Goal: Transaction & Acquisition: Purchase product/service

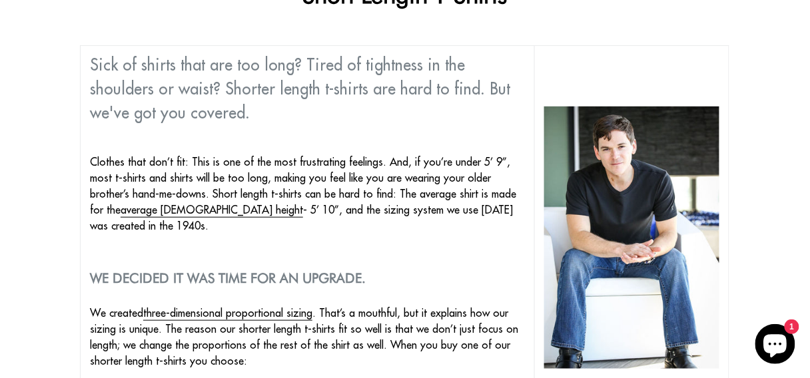
scroll to position [53, 0]
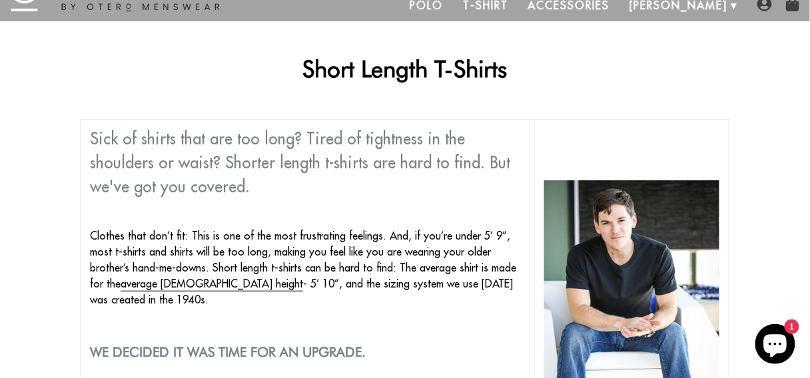
click at [518, 6] on link "T-Shirt" at bounding box center [485, 5] width 65 height 32
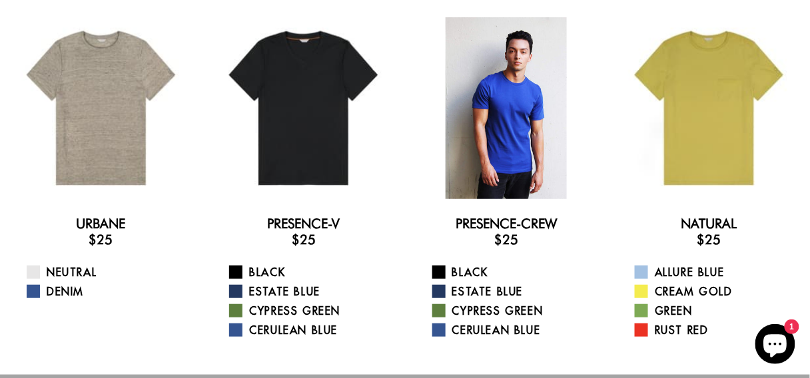
scroll to position [107, 0]
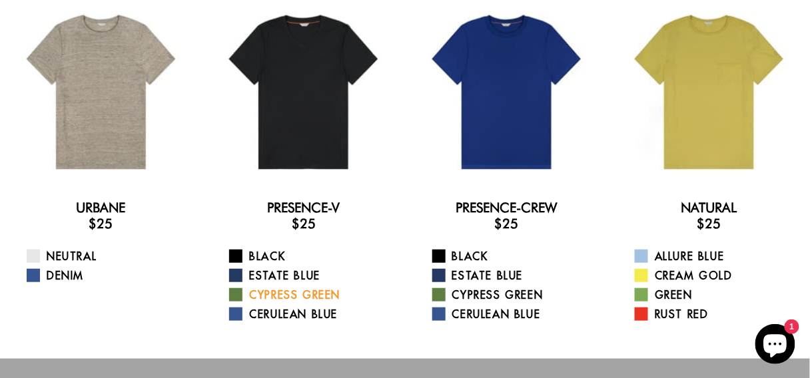
click at [238, 300] on span at bounding box center [235, 294] width 13 height 13
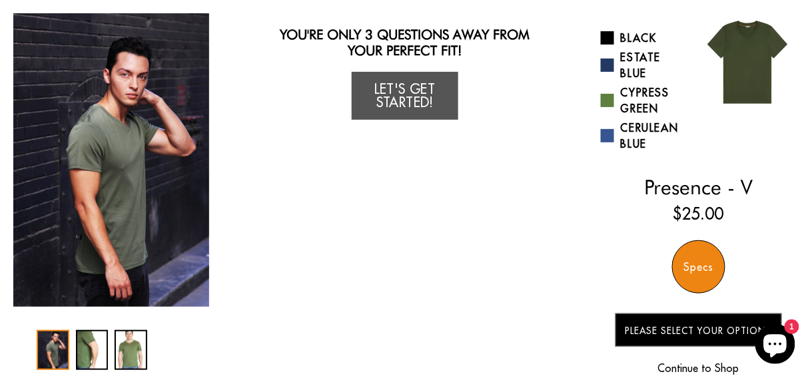
scroll to position [107, 0]
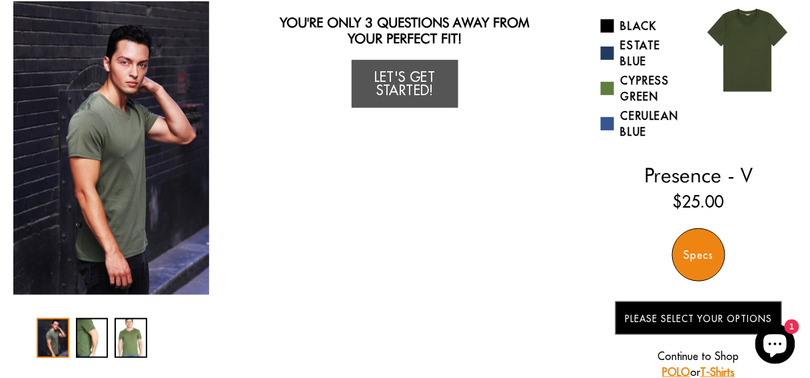
click at [110, 163] on img "1 / 3" at bounding box center [111, 148] width 196 height 294
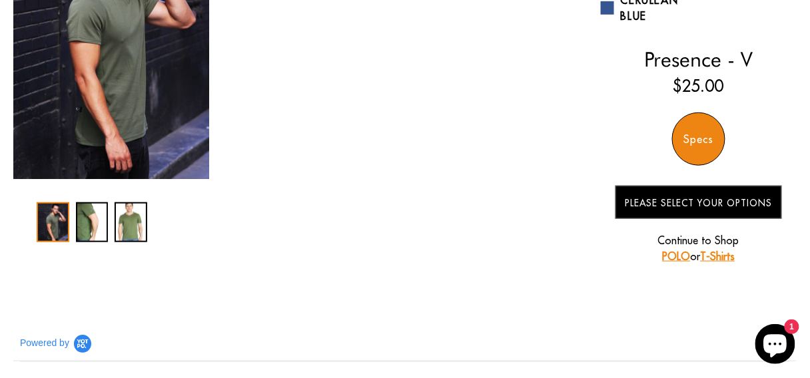
scroll to position [266, 0]
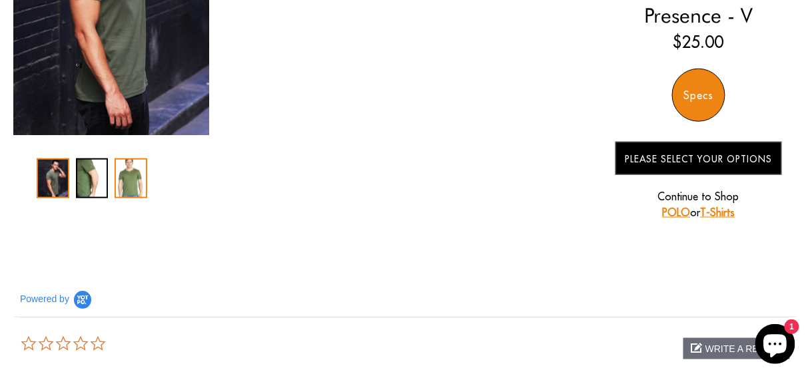
click at [119, 185] on div "3 / 3" at bounding box center [131, 179] width 33 height 40
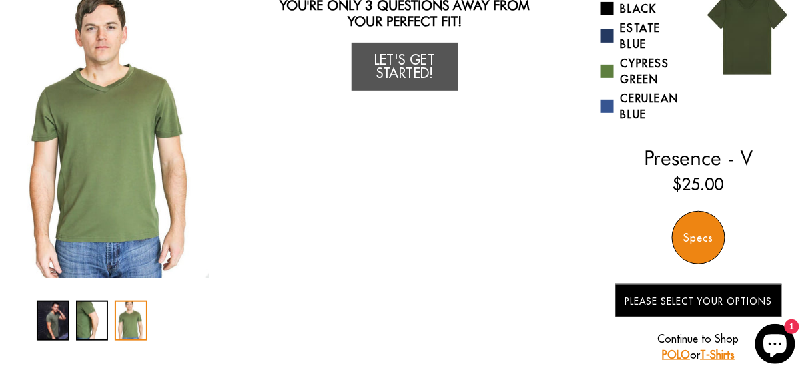
scroll to position [107, 0]
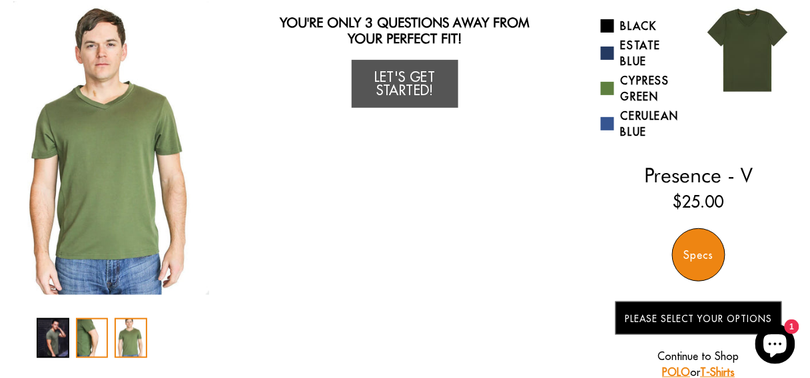
click at [78, 331] on div "2 / 3" at bounding box center [92, 338] width 33 height 40
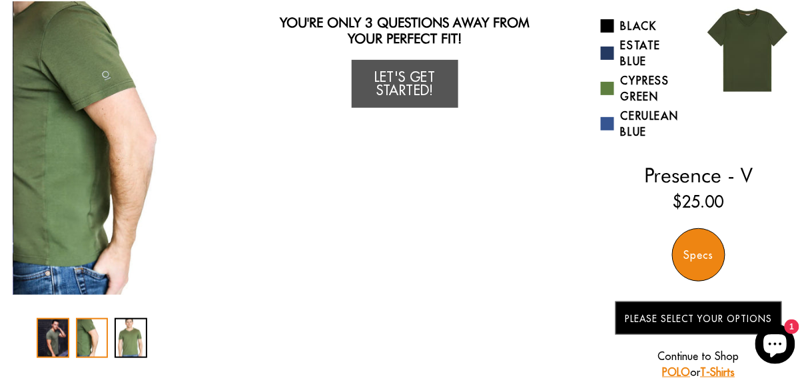
click at [67, 331] on div "1 / 3" at bounding box center [53, 338] width 33 height 40
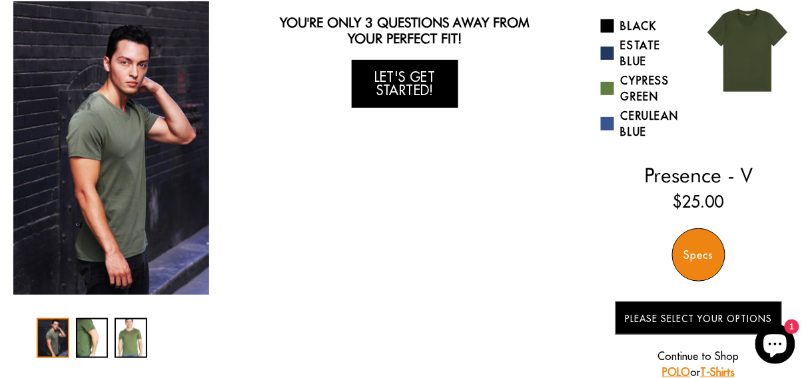
click at [424, 93] on link "Let's Get Started!" at bounding box center [405, 84] width 107 height 48
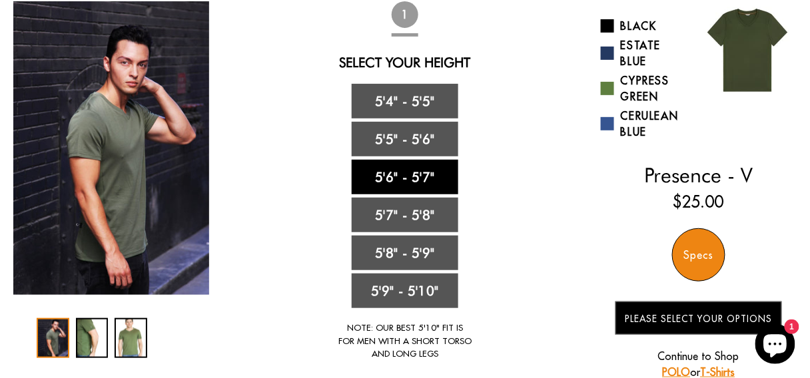
click at [415, 172] on link "5'6" - 5'7"" at bounding box center [405, 177] width 107 height 35
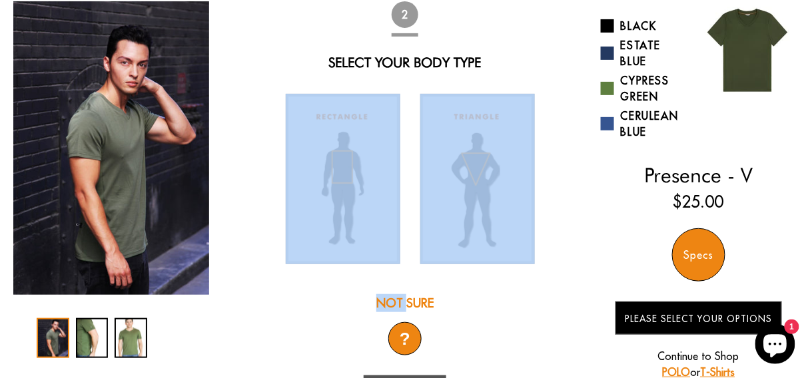
click at [415, 172] on div at bounding box center [405, 179] width 258 height 190
drag, startPoint x: 415, startPoint y: 172, endPoint x: 406, endPoint y: 149, distance: 24.5
click at [406, 149] on div at bounding box center [405, 179] width 258 height 190
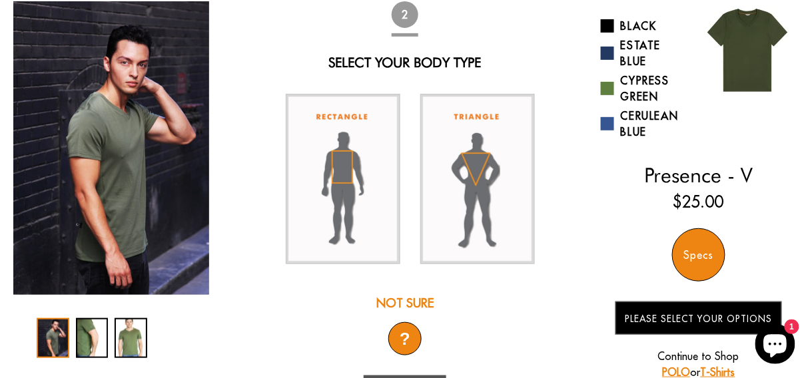
click at [260, 42] on div "You Wearing The Presence - V T-Shirt You're only 3 questions away from your per…" at bounding box center [404, 212] width 783 height 422
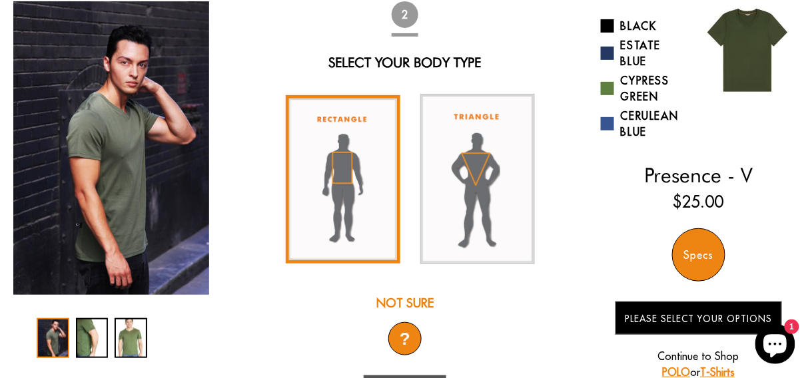
click at [331, 188] on img at bounding box center [343, 179] width 115 height 169
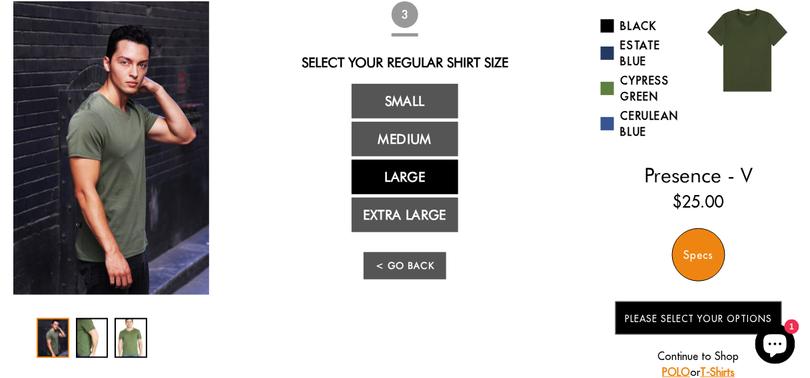
click at [412, 186] on link "Large" at bounding box center [405, 177] width 107 height 35
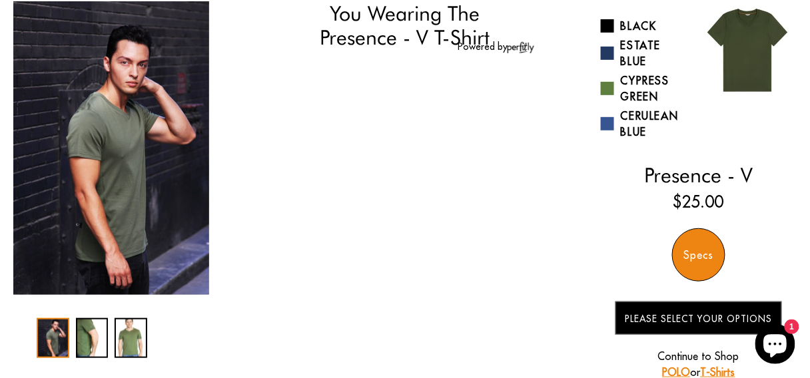
select select "56-57"
select select "L"
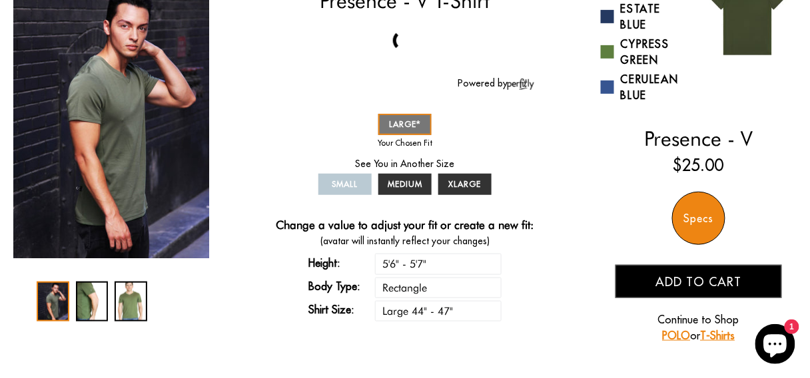
scroll to position [160, 0]
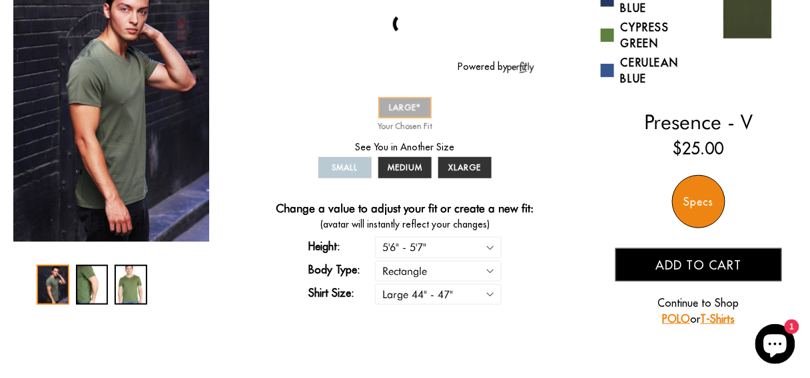
click at [412, 107] on span "LARGE" at bounding box center [405, 108] width 32 height 10
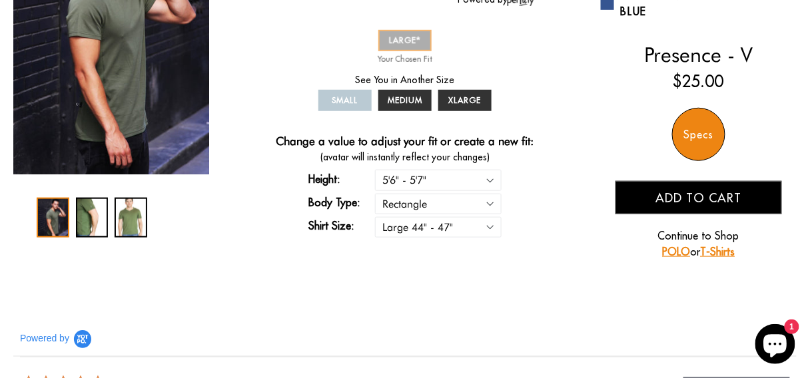
scroll to position [0, 0]
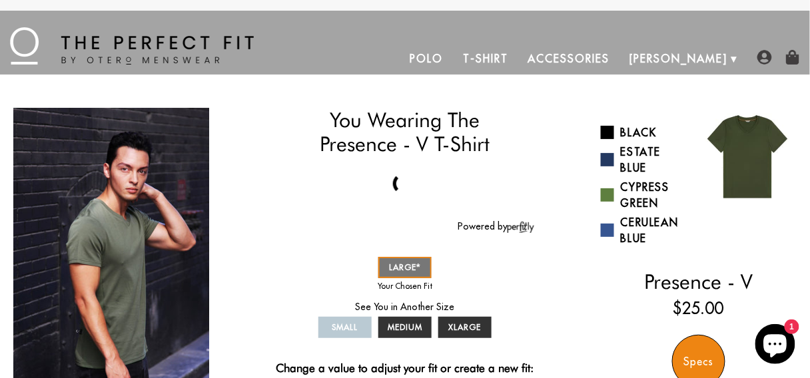
click at [518, 63] on link "T-Shirt" at bounding box center [485, 59] width 65 height 32
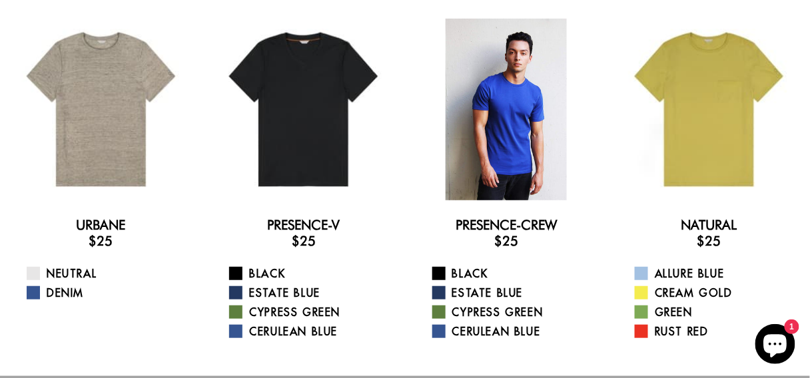
scroll to position [107, 0]
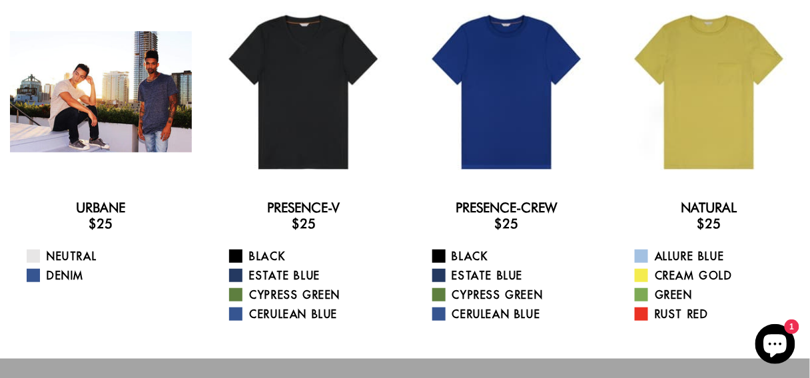
click at [139, 139] on div at bounding box center [101, 92] width 182 height 182
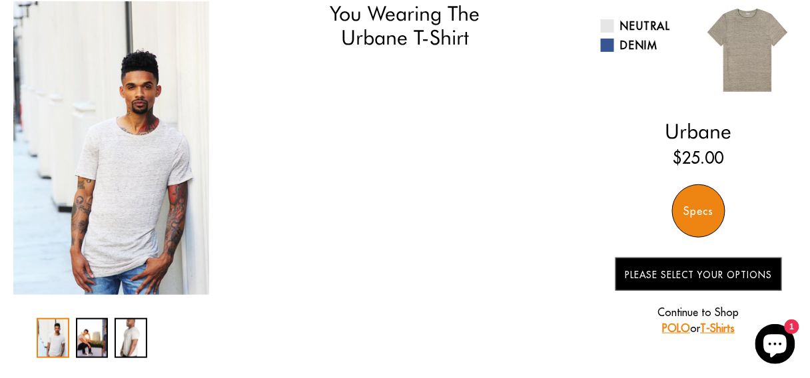
select select "56-57"
select select "L"
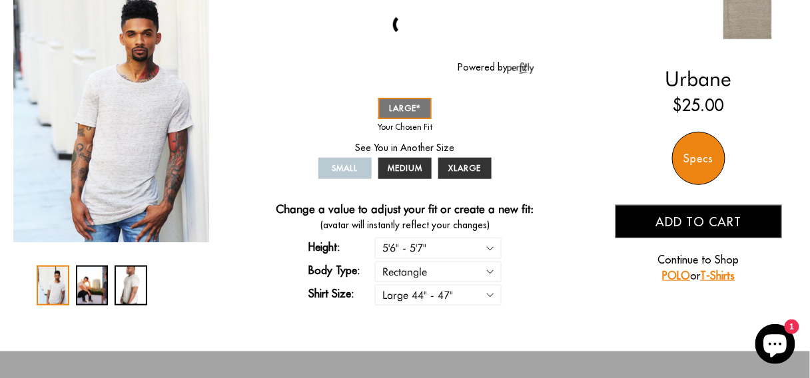
scroll to position [160, 0]
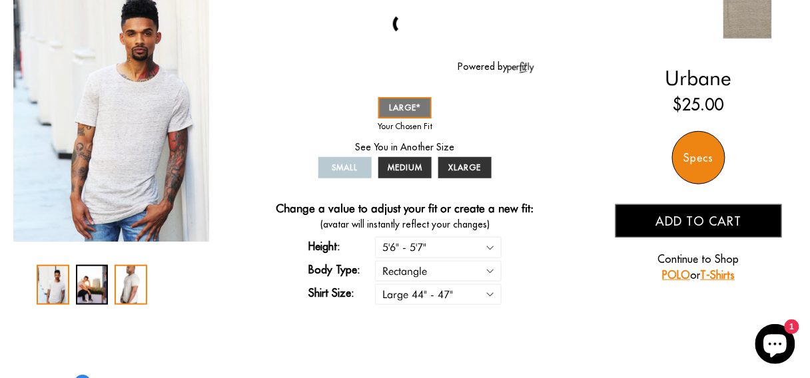
click at [128, 290] on div "3 / 3" at bounding box center [131, 285] width 33 height 40
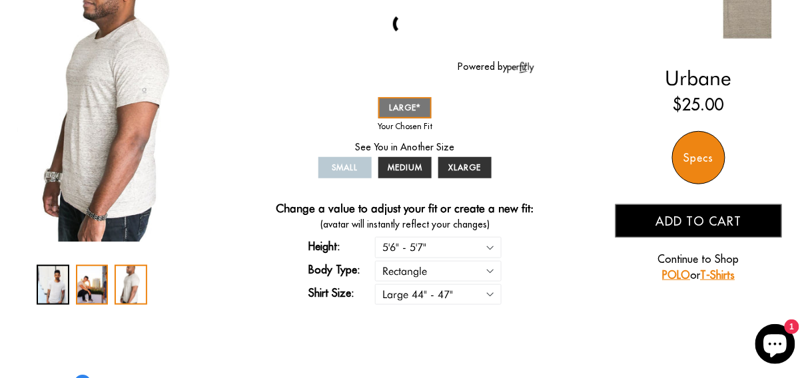
click at [95, 283] on div "2 / 3" at bounding box center [92, 285] width 33 height 40
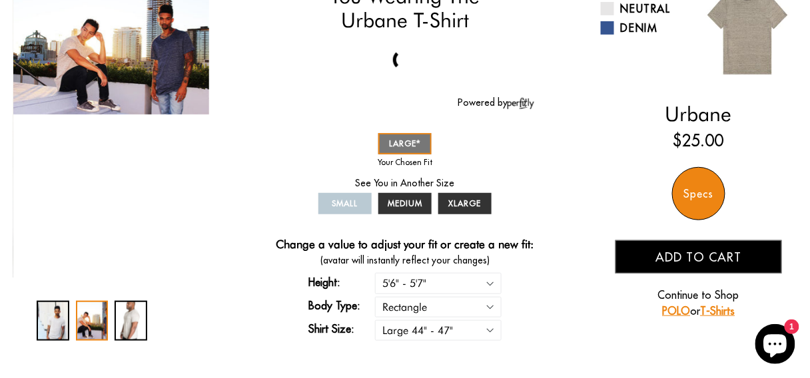
scroll to position [53, 0]
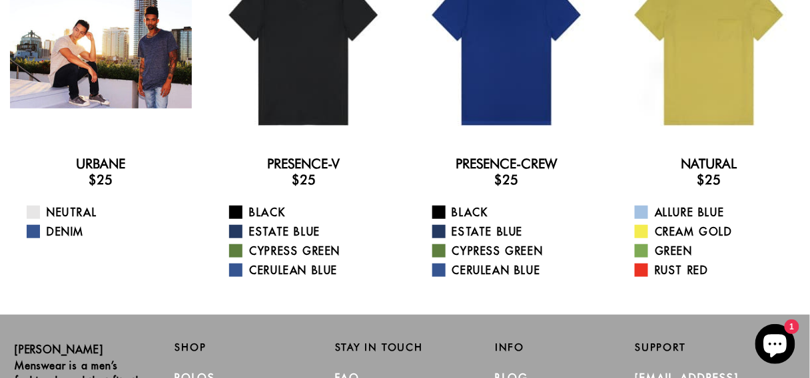
scroll to position [160, 0]
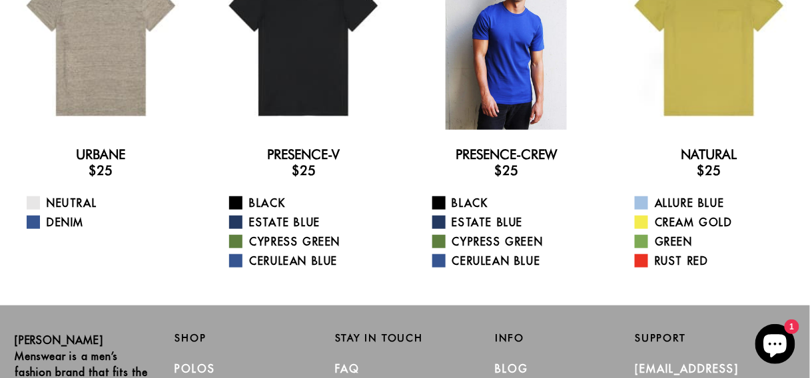
click at [532, 50] on div at bounding box center [507, 39] width 182 height 182
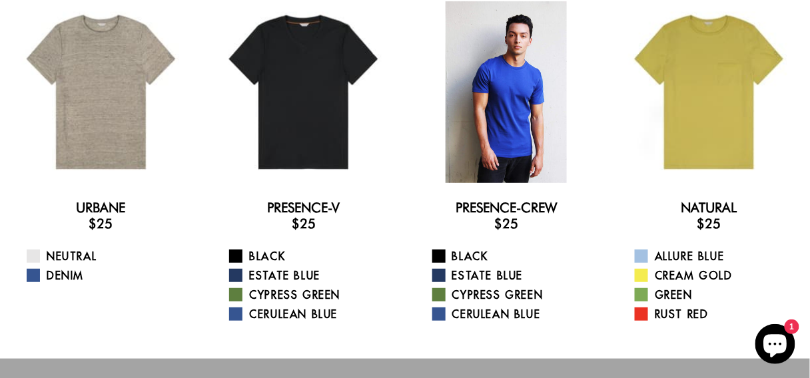
scroll to position [0, 0]
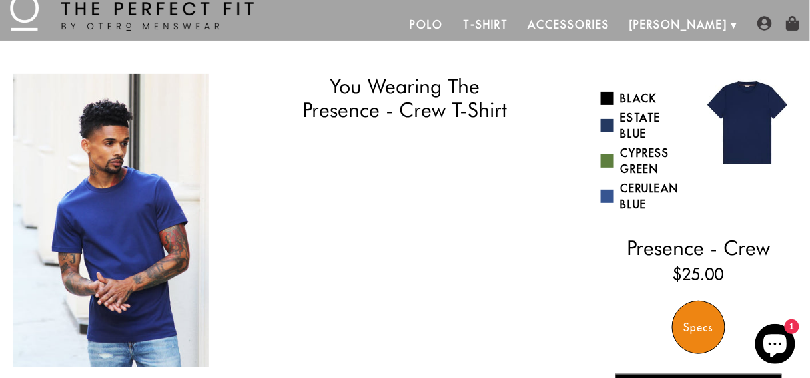
scroll to position [107, 0]
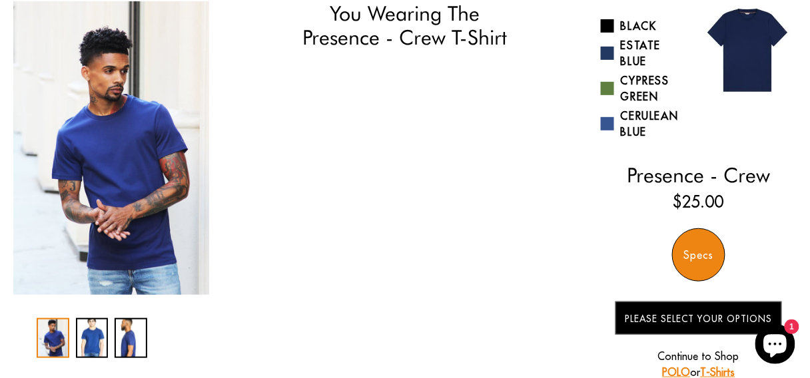
select select "56-57"
select select "L"
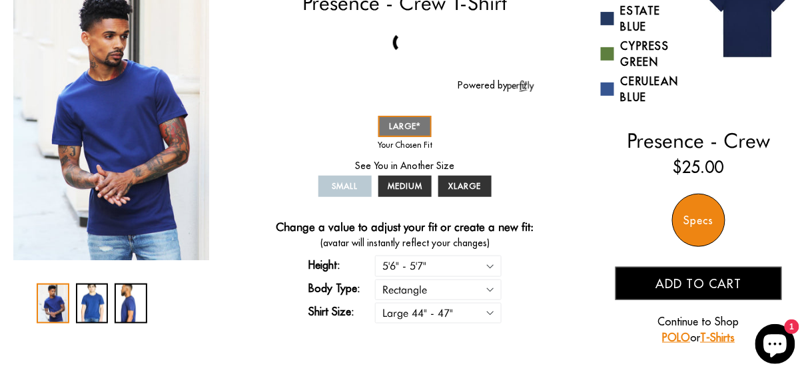
scroll to position [160, 0]
